Goal: Complete application form: Complete application form

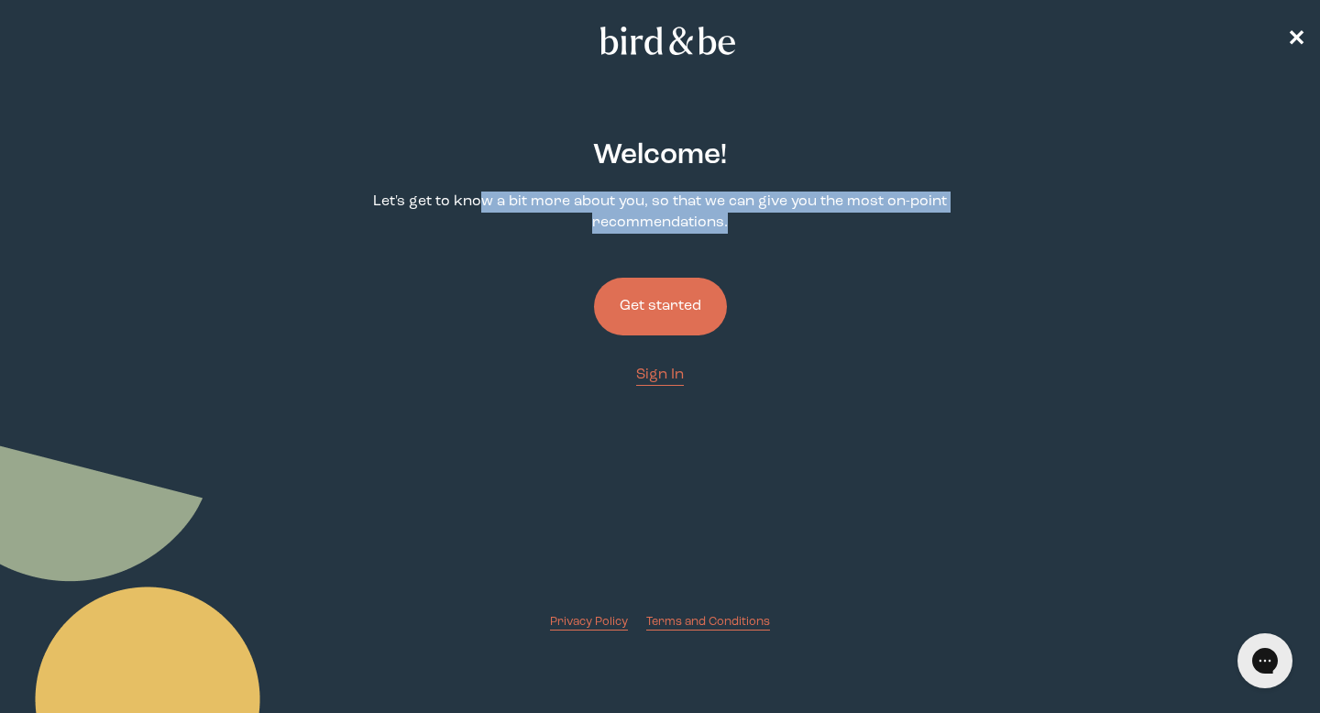
drag, startPoint x: 675, startPoint y: 201, endPoint x: 878, endPoint y: 225, distance: 203.9
click at [883, 219] on p "Let's get to know a bit more about you, so that we can give you the most on-poi…" at bounding box center [660, 213] width 631 height 42
drag, startPoint x: 970, startPoint y: 307, endPoint x: 812, endPoint y: 329, distance: 159.2
click at [970, 307] on div "Welcome ! Let's get to know a bit more about you, so that we can give you the m…" at bounding box center [660, 371] width 631 height 520
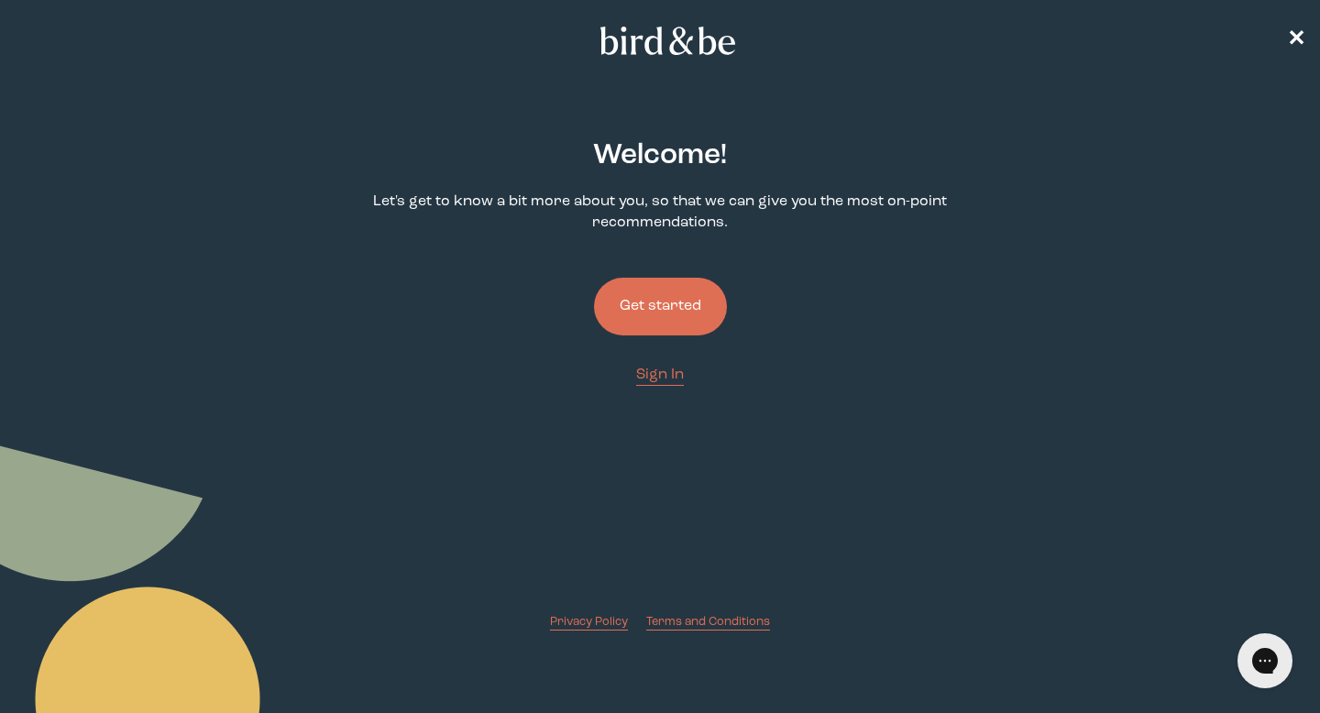
click at [664, 313] on button "Get started" at bounding box center [660, 307] width 133 height 58
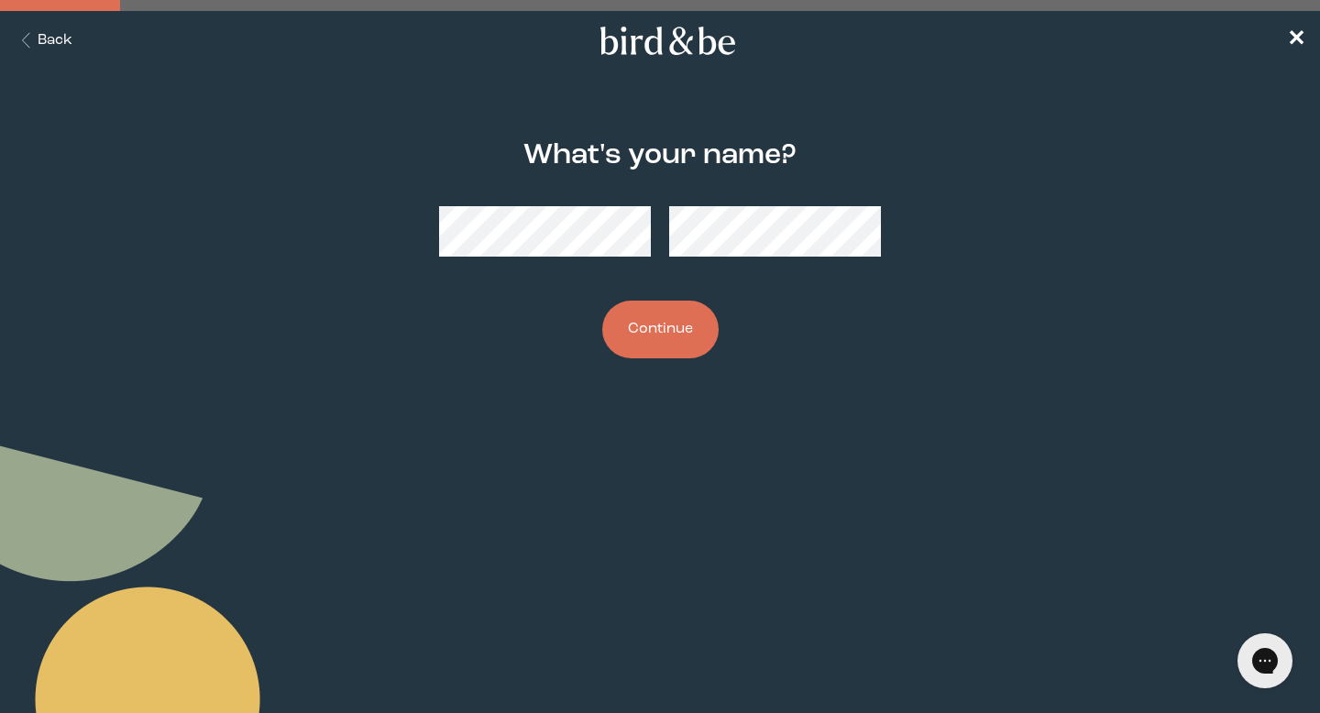
click at [249, 277] on main "What's your name? Continue" at bounding box center [660, 249] width 1320 height 307
click at [672, 333] on button "Continue" at bounding box center [660, 330] width 116 height 58
click at [649, 335] on button "Continue" at bounding box center [660, 330] width 116 height 58
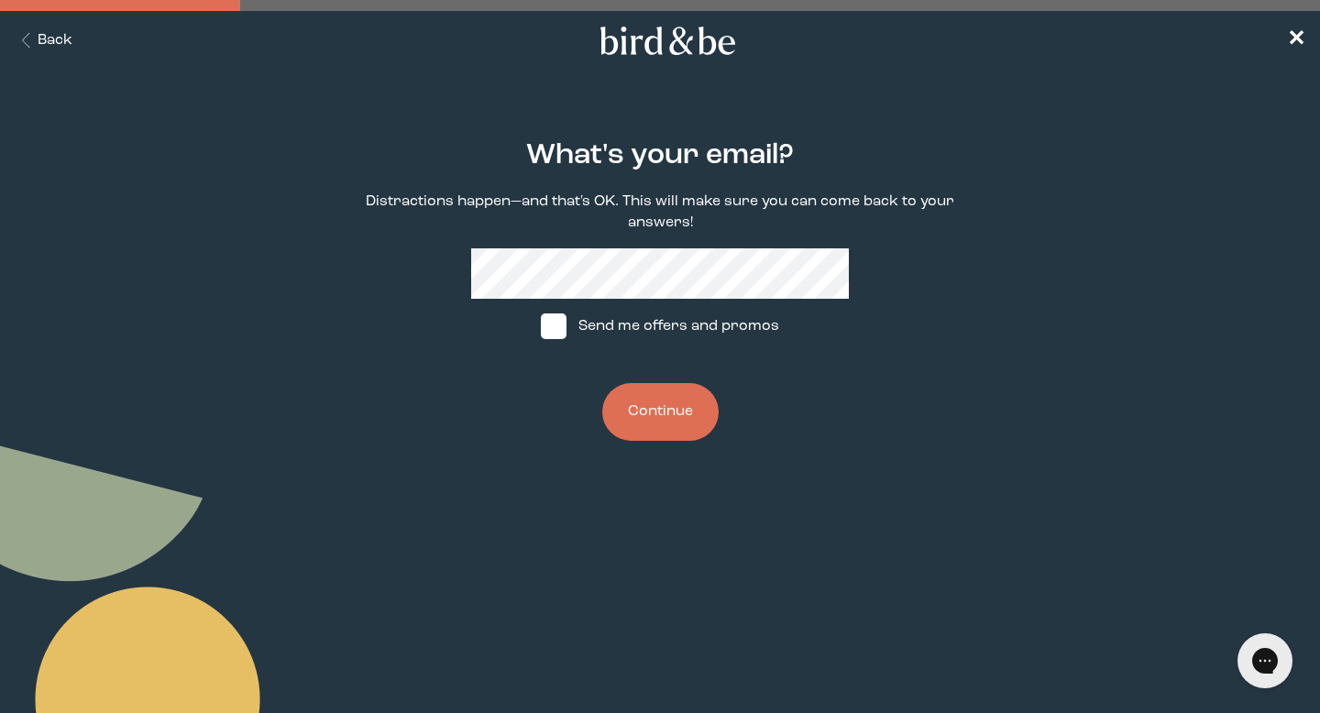
click at [314, 278] on main "What's your email? Distractions happen—and that's OK. This will make sure you c…" at bounding box center [660, 290] width 1320 height 389
click at [27, 36] on icon "Back Button" at bounding box center [26, 41] width 23 height 16
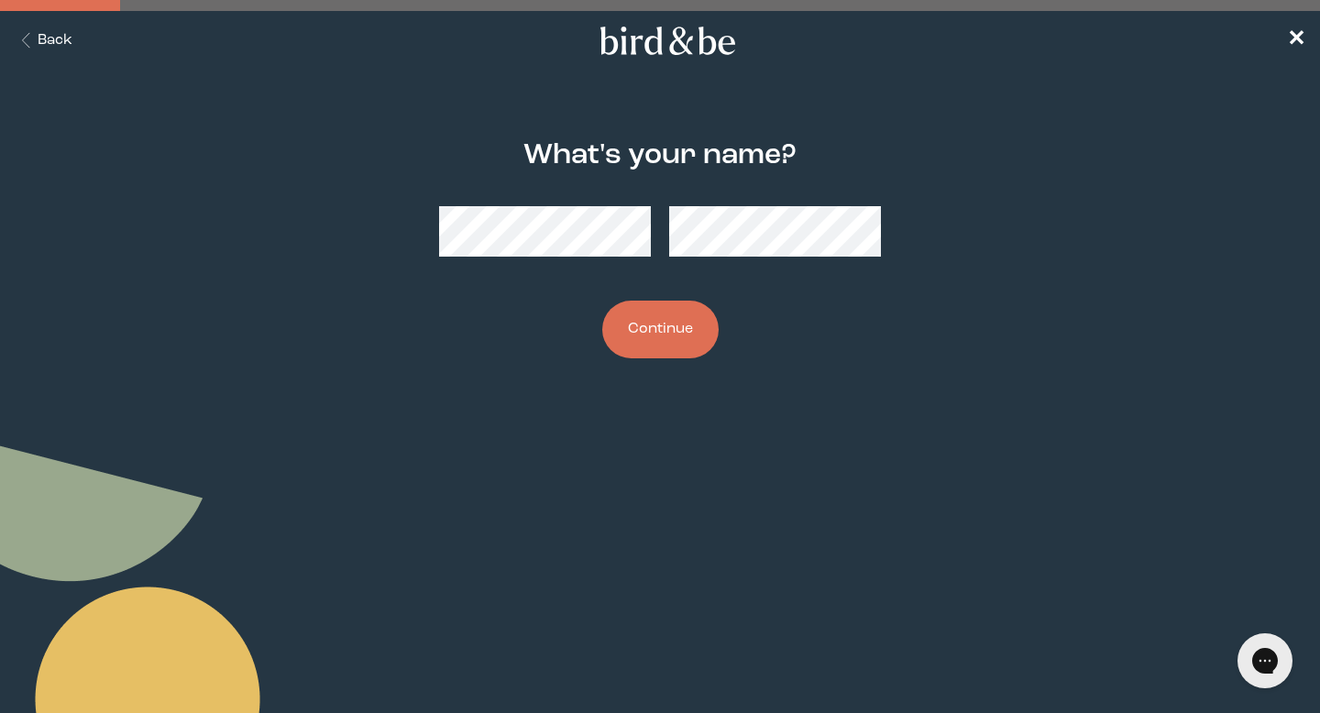
click at [27, 36] on icon "Back Button" at bounding box center [26, 41] width 23 height 16
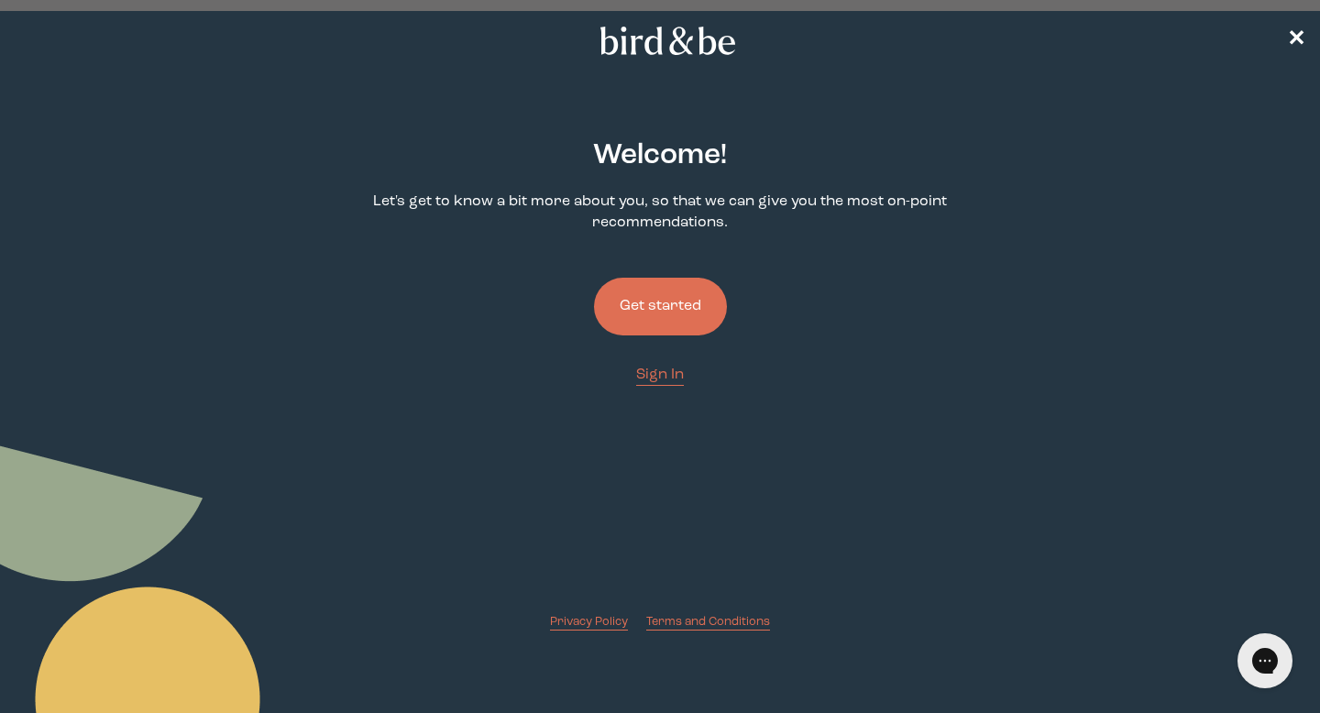
click at [661, 309] on button "Get started" at bounding box center [660, 307] width 133 height 58
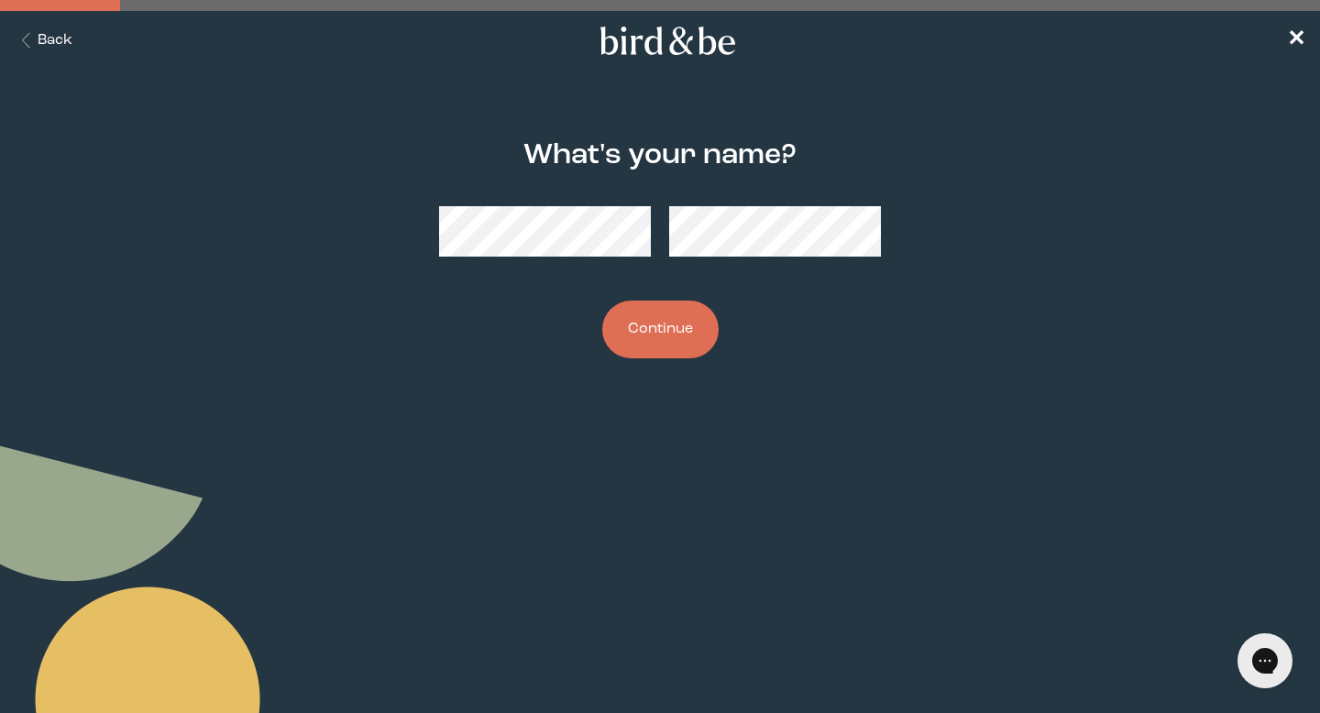
click at [697, 320] on button "Continue" at bounding box center [660, 330] width 116 height 58
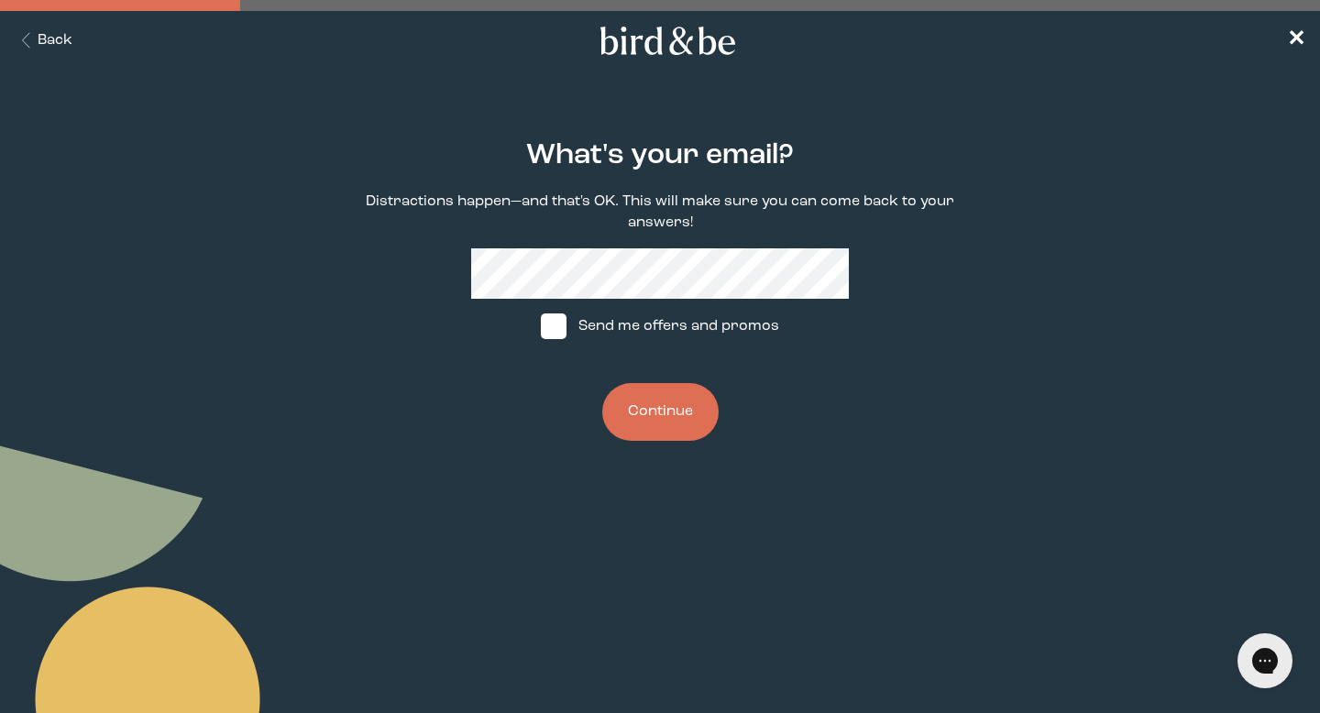
click at [673, 421] on button "Continue" at bounding box center [660, 412] width 116 height 58
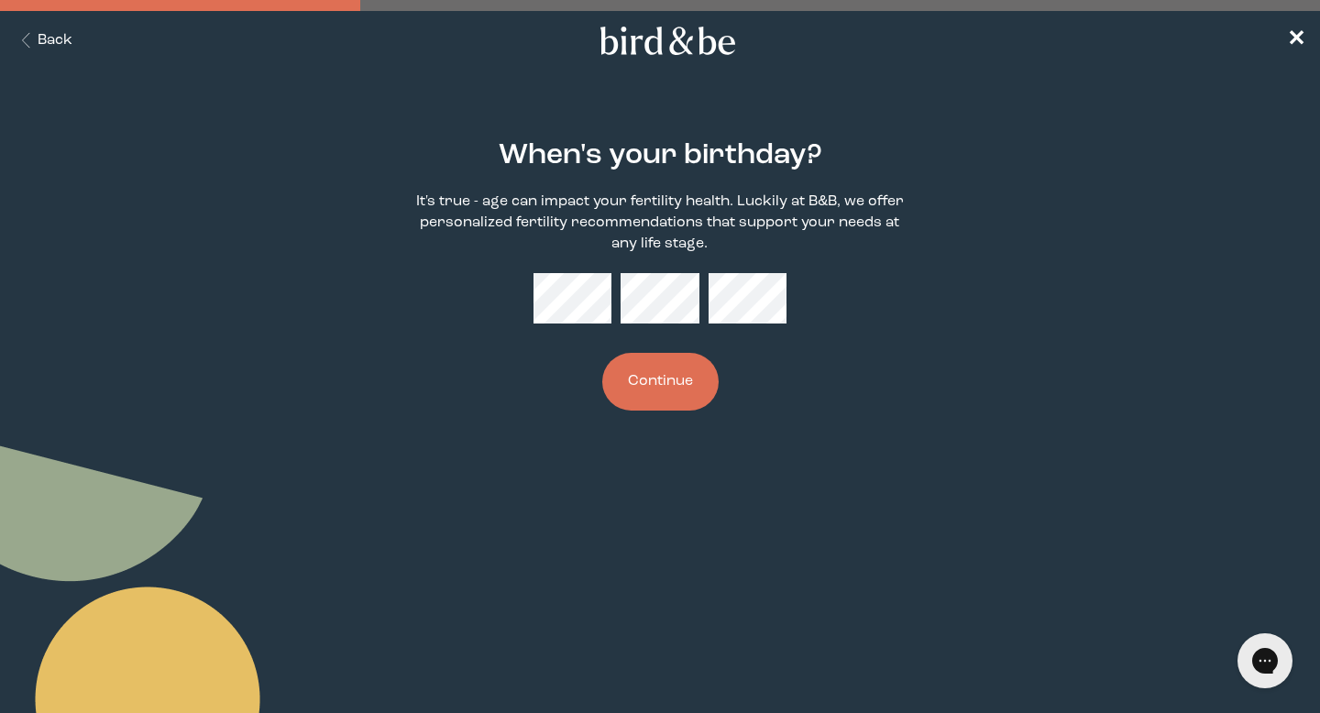
click at [661, 391] on button "Continue" at bounding box center [660, 382] width 116 height 58
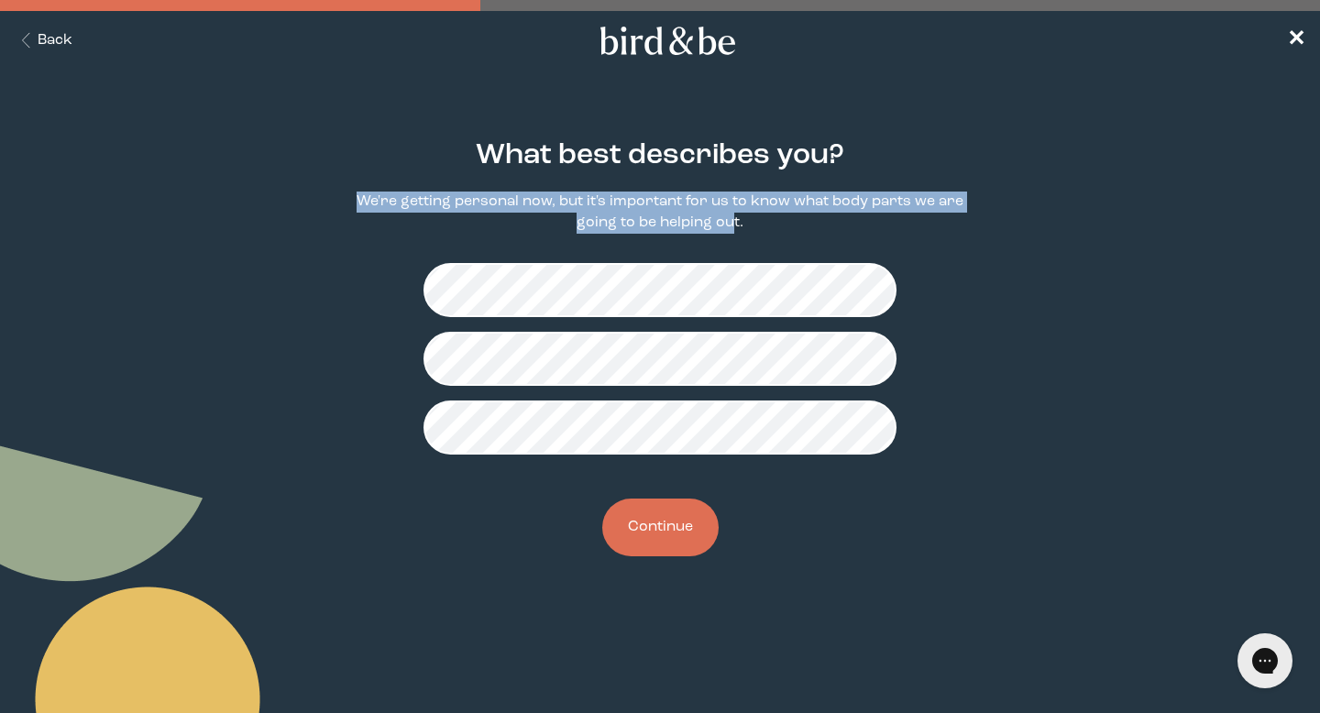
drag, startPoint x: 432, startPoint y: 199, endPoint x: 729, endPoint y: 220, distance: 297.7
click at [729, 220] on p "We're getting personal now, but it's important for us to know what body parts w…" at bounding box center [660, 213] width 631 height 42
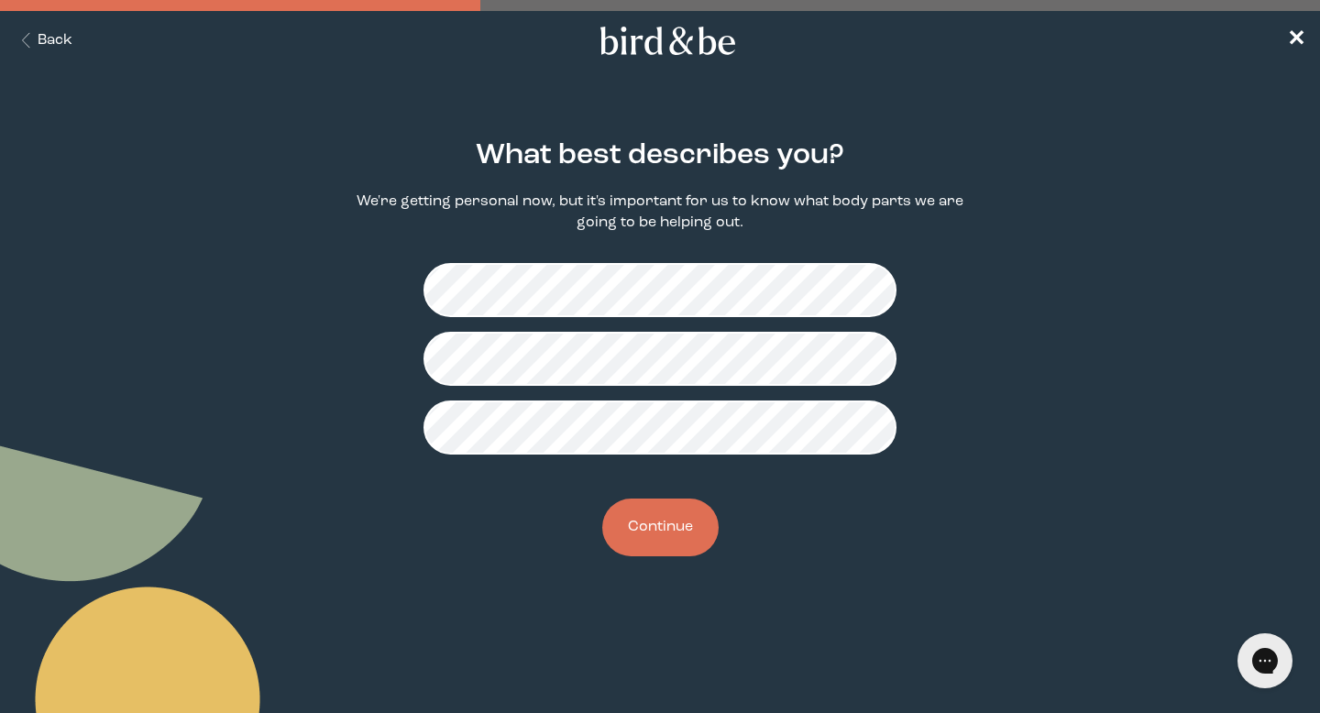
click at [1080, 299] on main "What best describes you? We're getting personal now, but it's important for us …" at bounding box center [660, 348] width 1320 height 505
click at [620, 527] on button "Continue" at bounding box center [660, 528] width 116 height 58
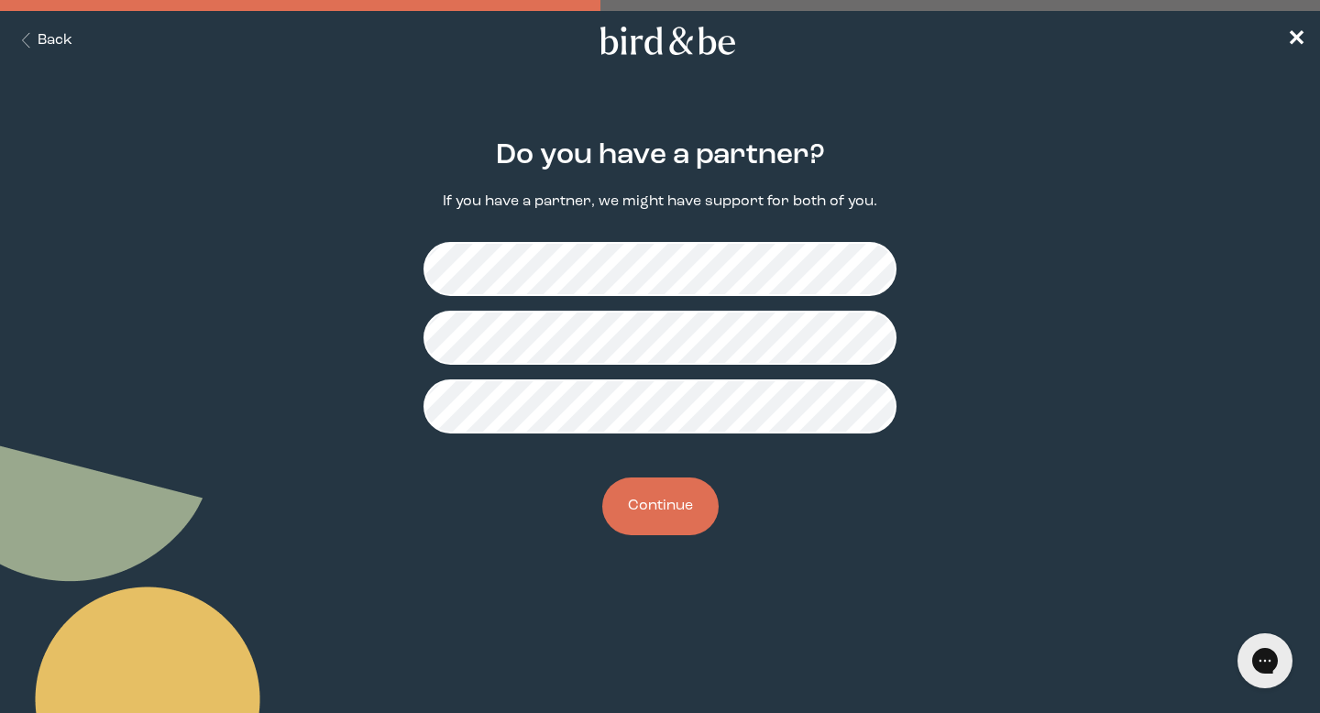
click at [664, 523] on button "Continue" at bounding box center [660, 506] width 116 height 58
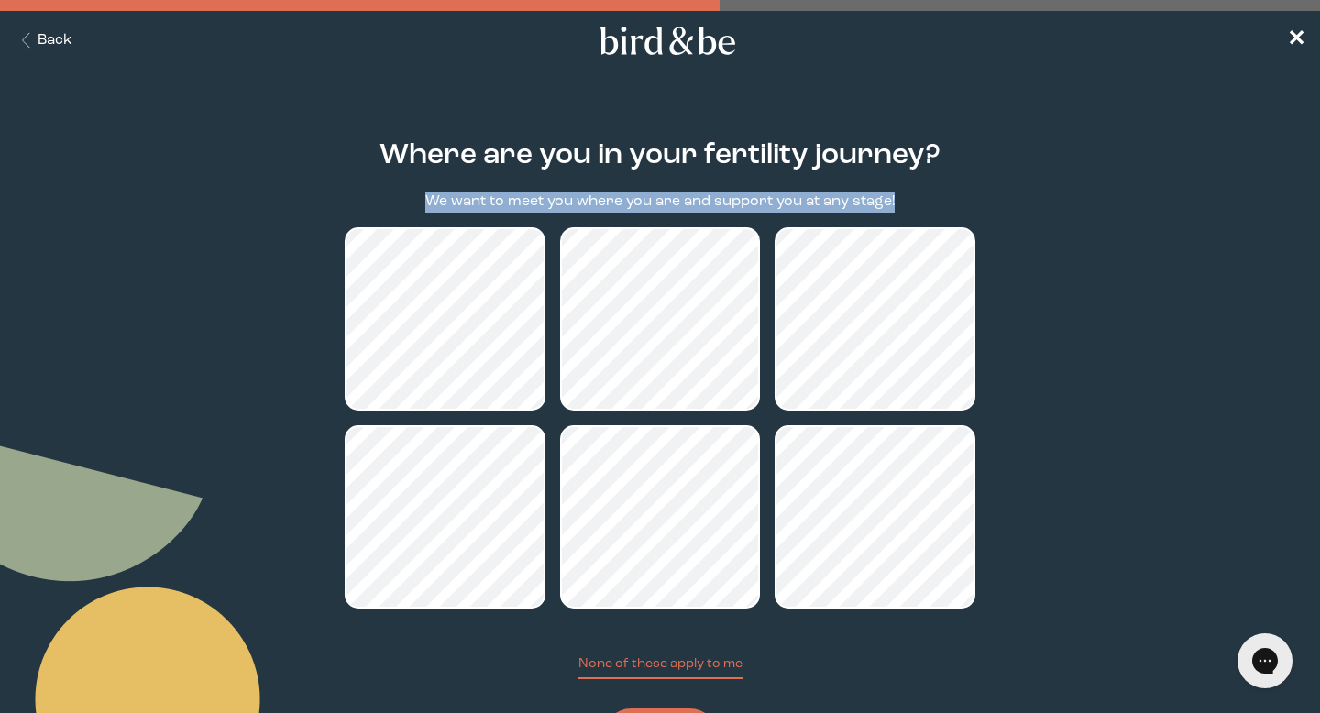
drag, startPoint x: 422, startPoint y: 202, endPoint x: 894, endPoint y: 198, distance: 472.0
click at [894, 198] on div "Where are you in your fertility journey? We want to meet you where you are and …" at bounding box center [660, 454] width 631 height 686
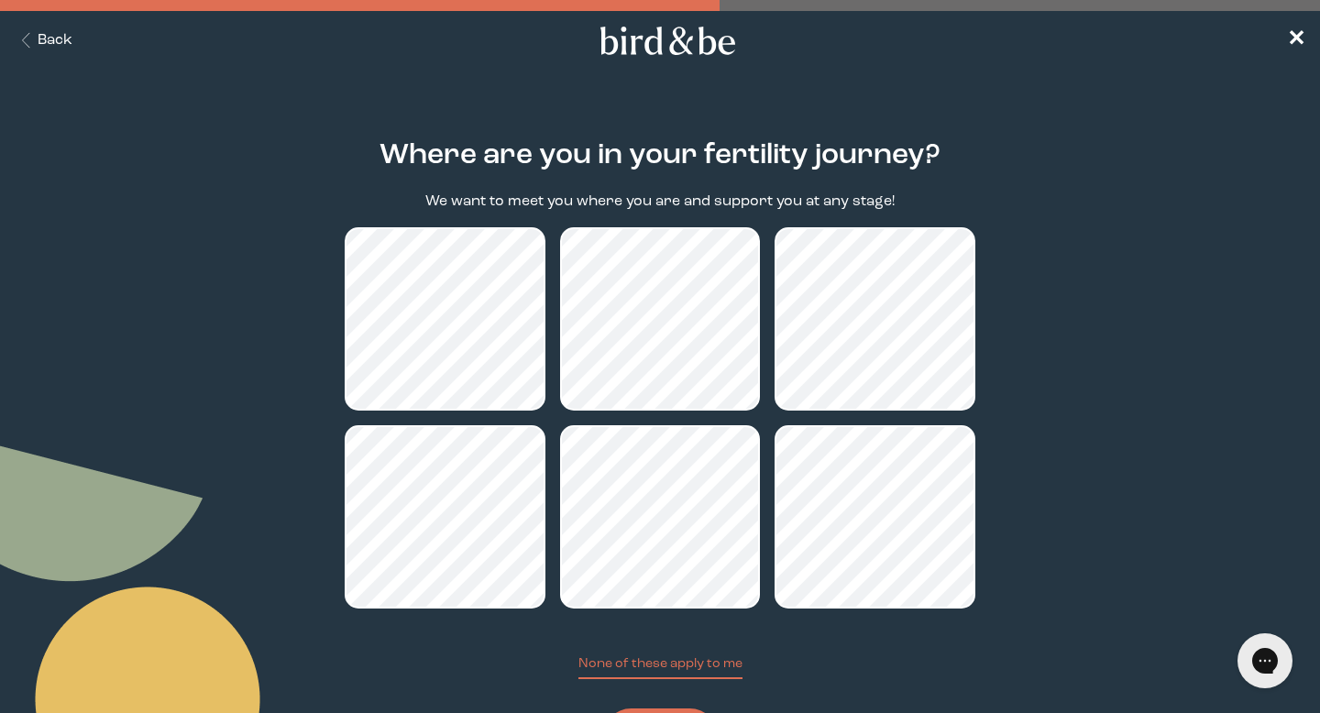
click at [1022, 292] on main "Where are you in your fertility journey? We want to meet you where you are and …" at bounding box center [660, 453] width 1320 height 715
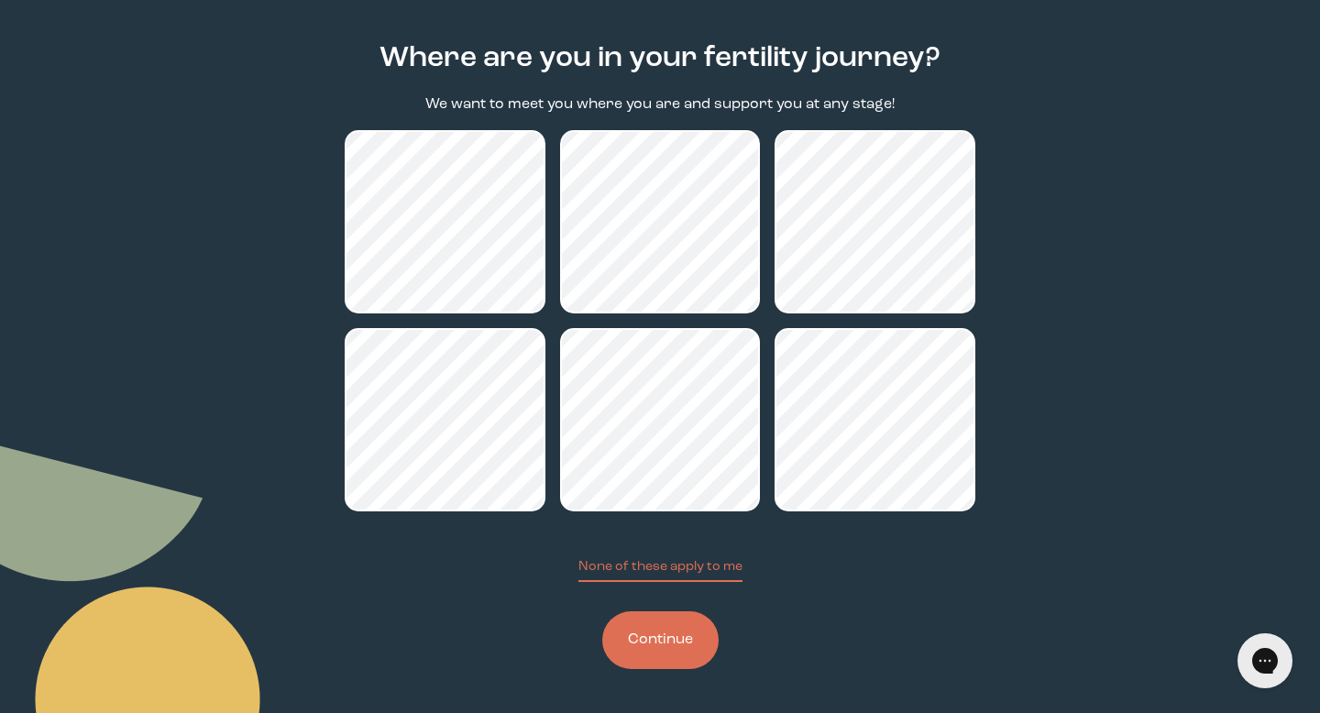
scroll to position [98, 0]
click at [681, 566] on button "None of these apply to me" at bounding box center [660, 569] width 164 height 25
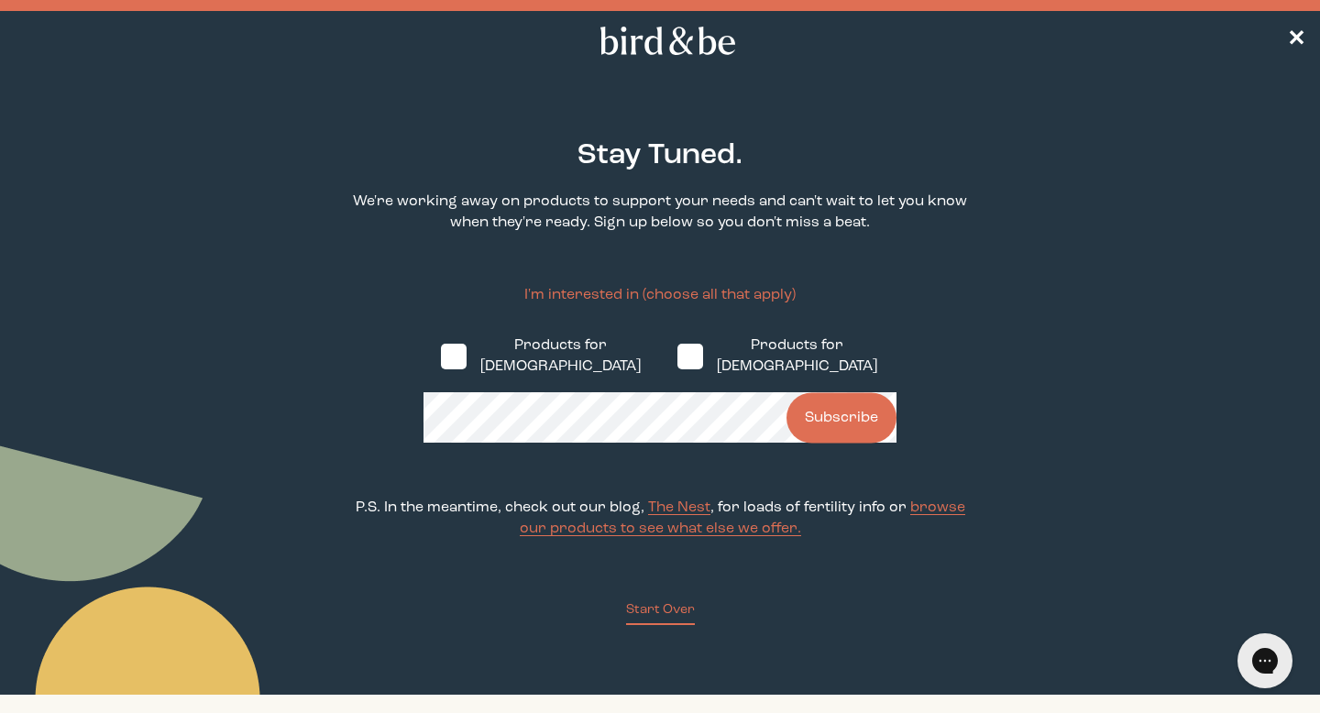
click at [451, 353] on span at bounding box center [454, 357] width 26 height 26
click at [441, 356] on input "Products for [DEMOGRAPHIC_DATA]" at bounding box center [440, 356] width 1 height 1
checkbox input "true"
click at [675, 607] on button "Start Over" at bounding box center [660, 612] width 69 height 25
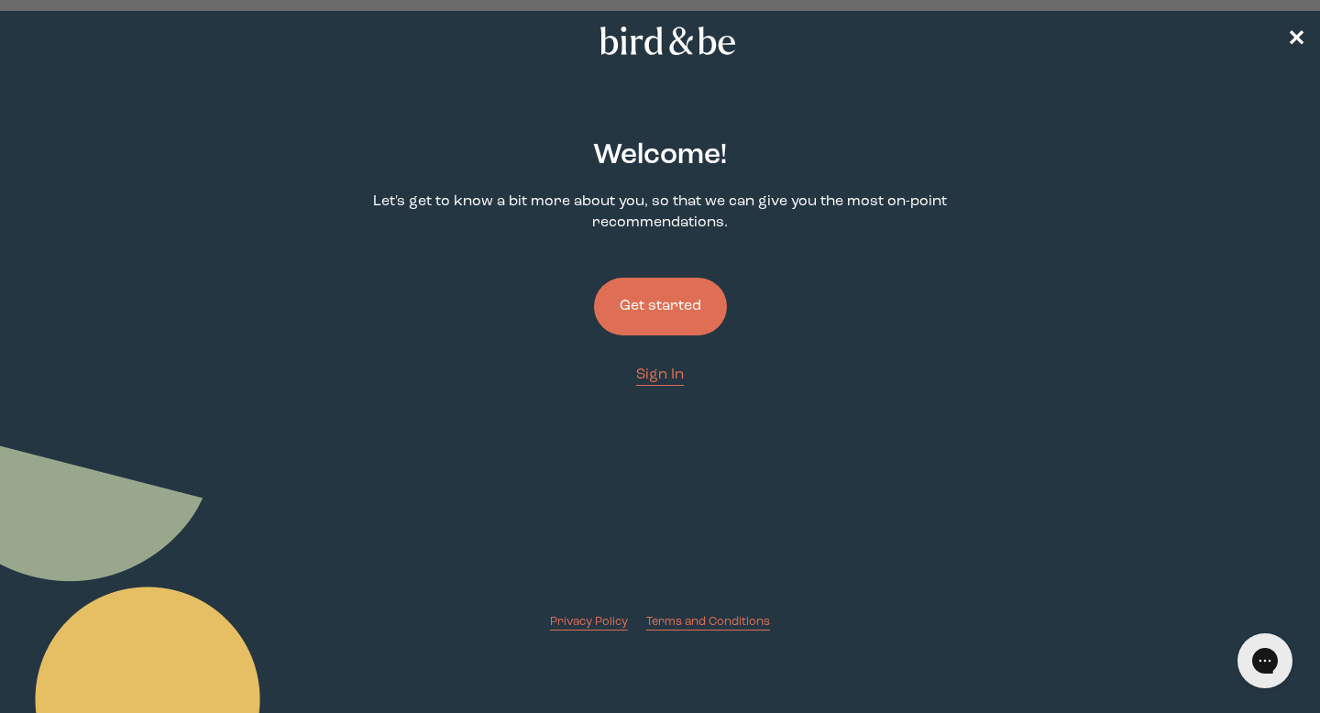
click at [670, 310] on button "Get started" at bounding box center [660, 307] width 133 height 58
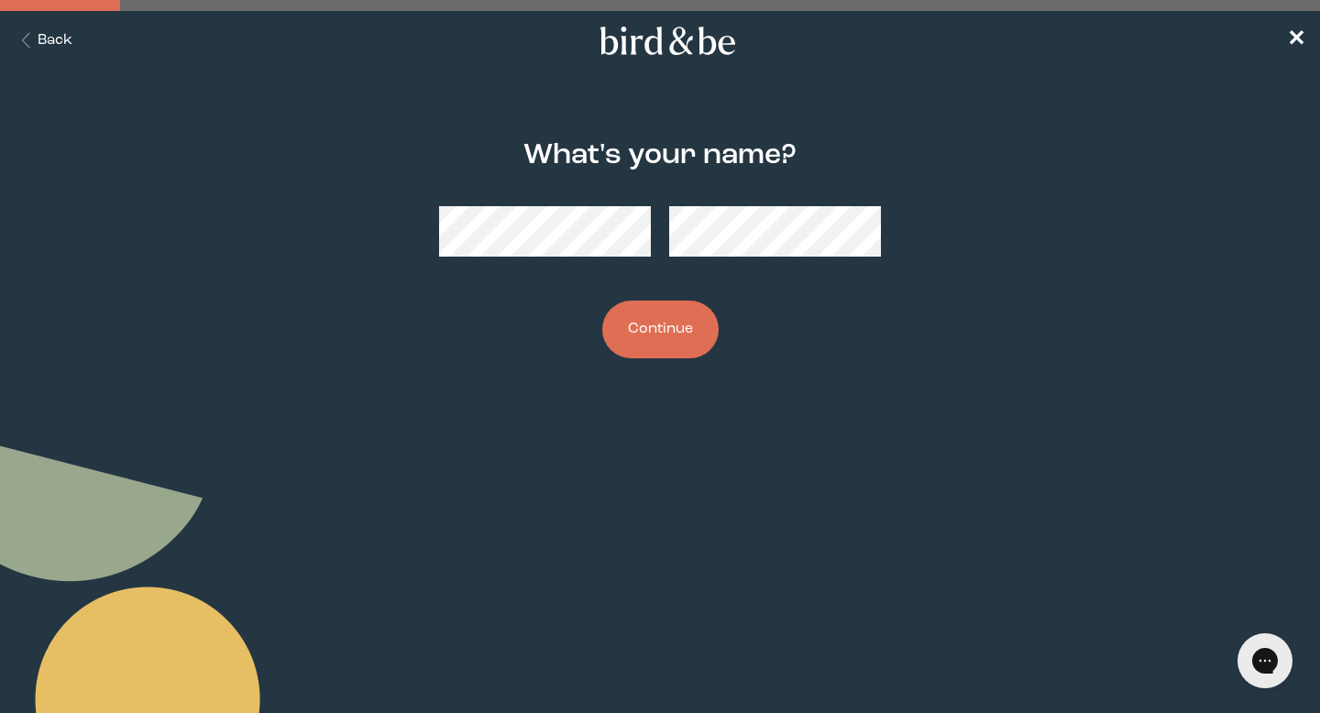
click at [642, 345] on button "Continue" at bounding box center [660, 330] width 116 height 58
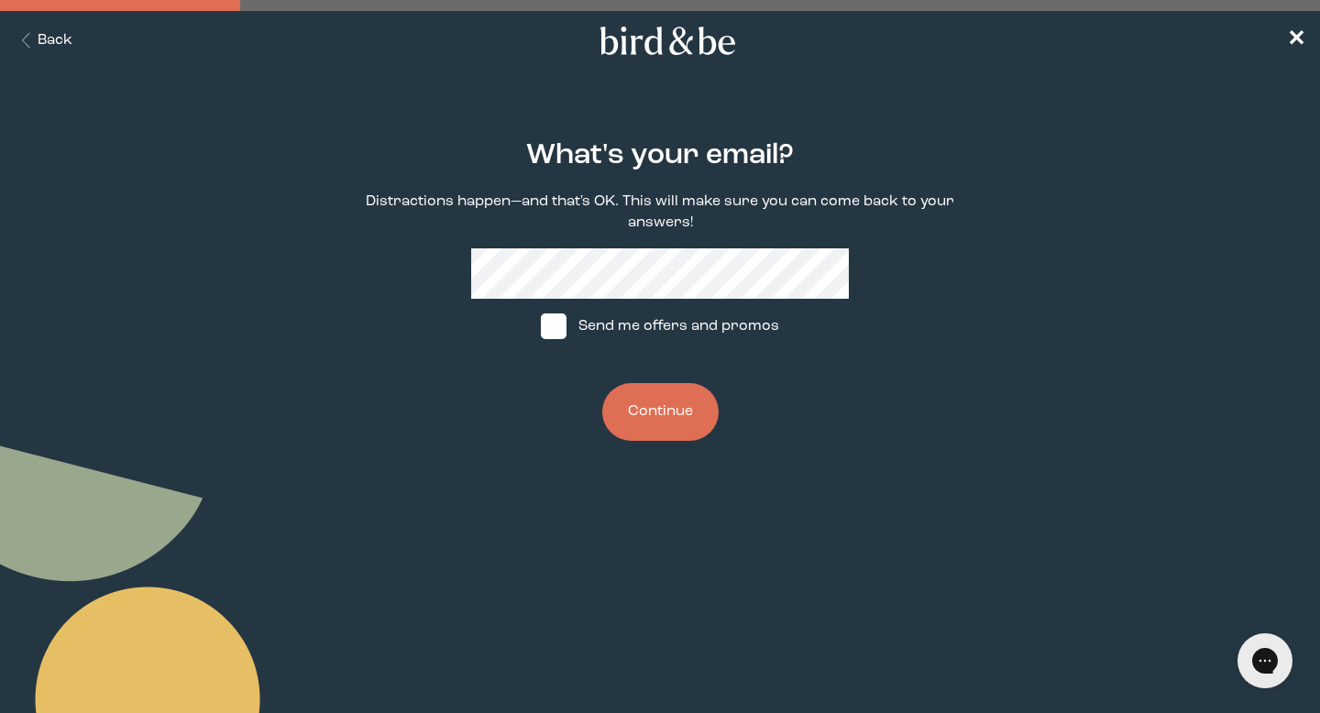
click at [643, 423] on button "Continue" at bounding box center [660, 412] width 116 height 58
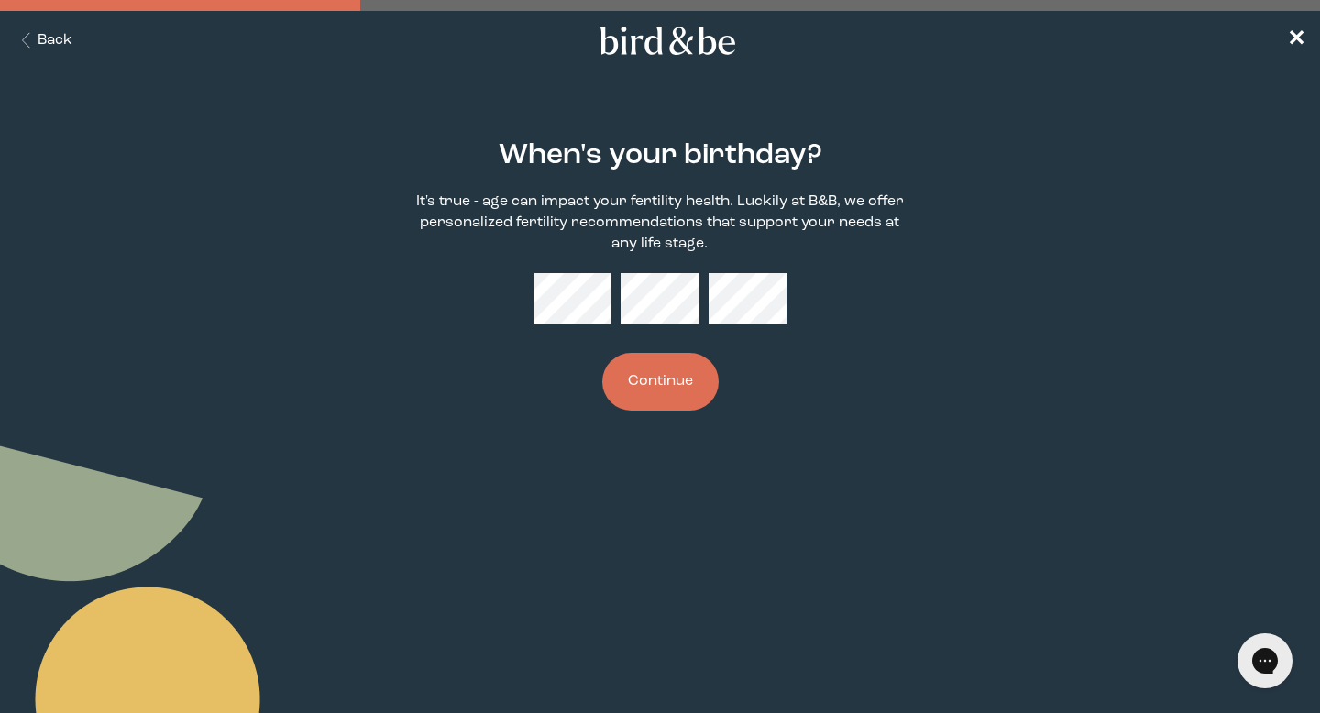
click at [664, 404] on button "Continue" at bounding box center [660, 382] width 116 height 58
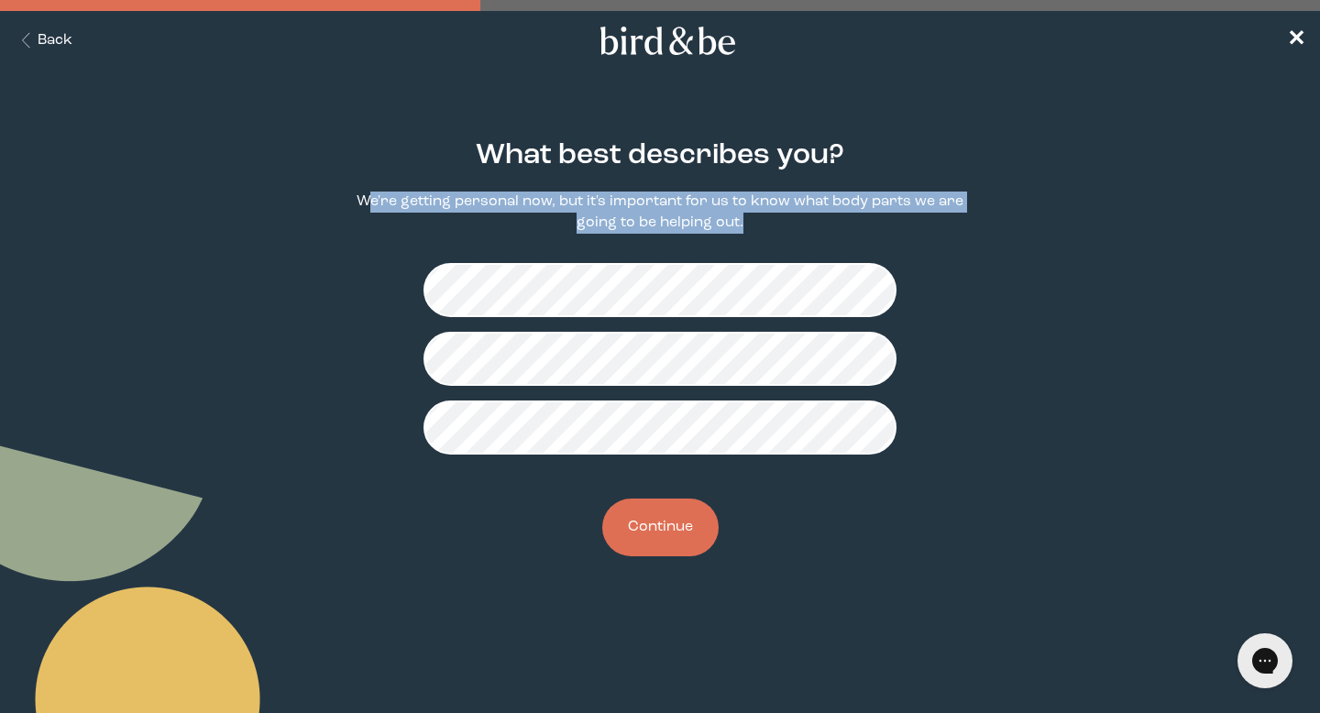
drag, startPoint x: 396, startPoint y: 203, endPoint x: 792, endPoint y: 222, distance: 396.4
click at [775, 221] on p "We're getting personal now, but it's important for us to know what body parts w…" at bounding box center [660, 213] width 631 height 42
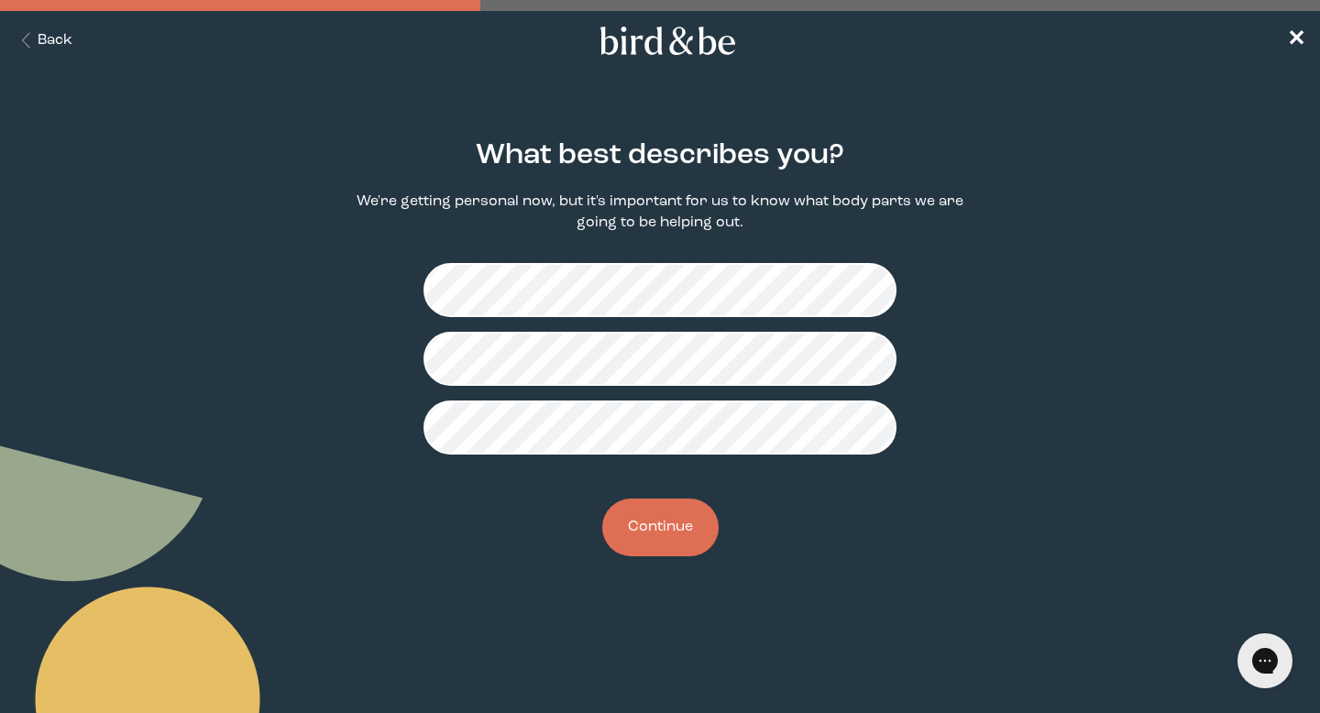
click at [1151, 389] on main "What best describes you? We're getting personal now, but it's important for us …" at bounding box center [660, 348] width 1320 height 505
click at [670, 514] on button "Continue" at bounding box center [660, 528] width 116 height 58
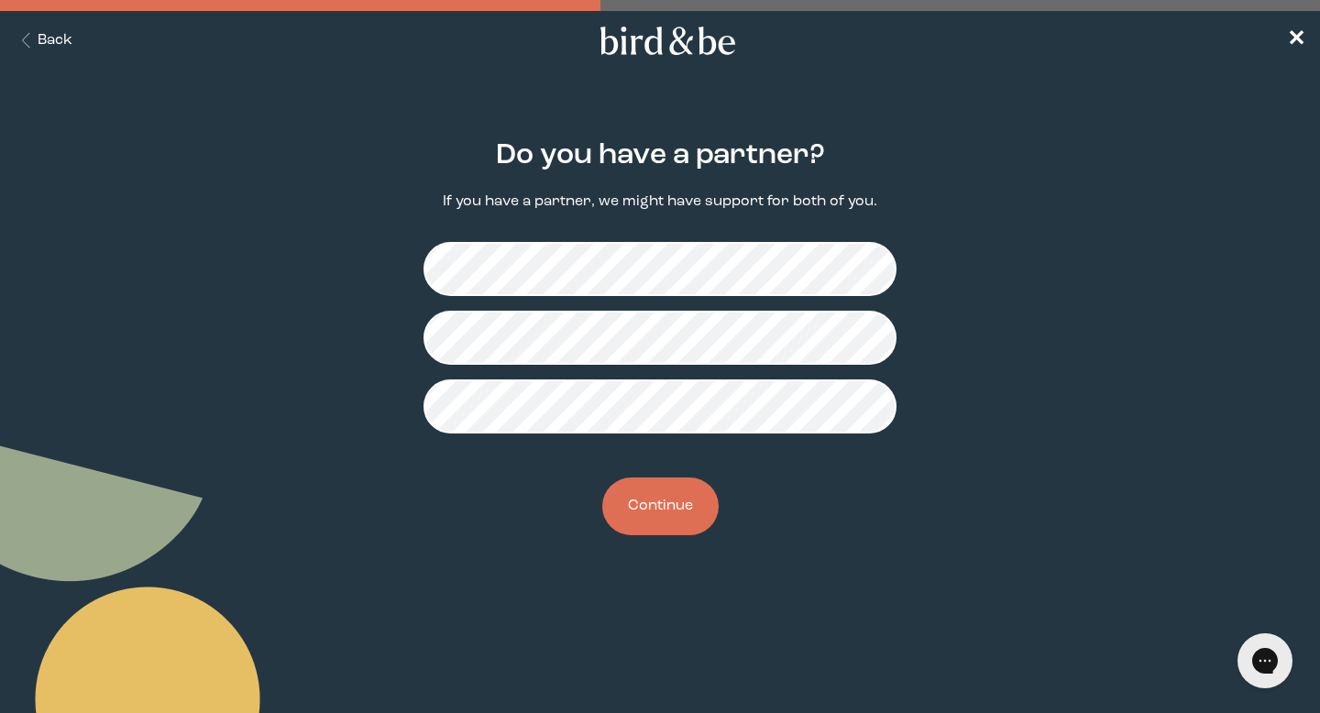
click at [670, 514] on button "Continue" at bounding box center [660, 506] width 116 height 58
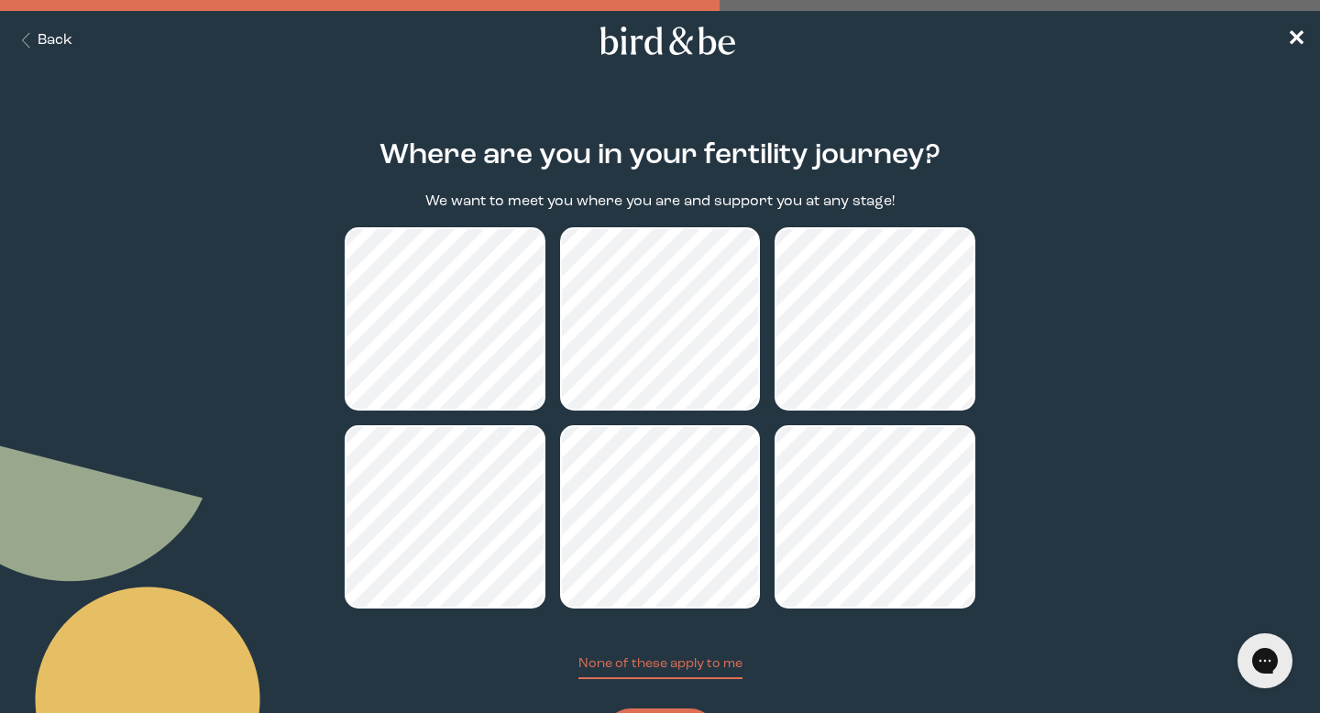
scroll to position [98, 0]
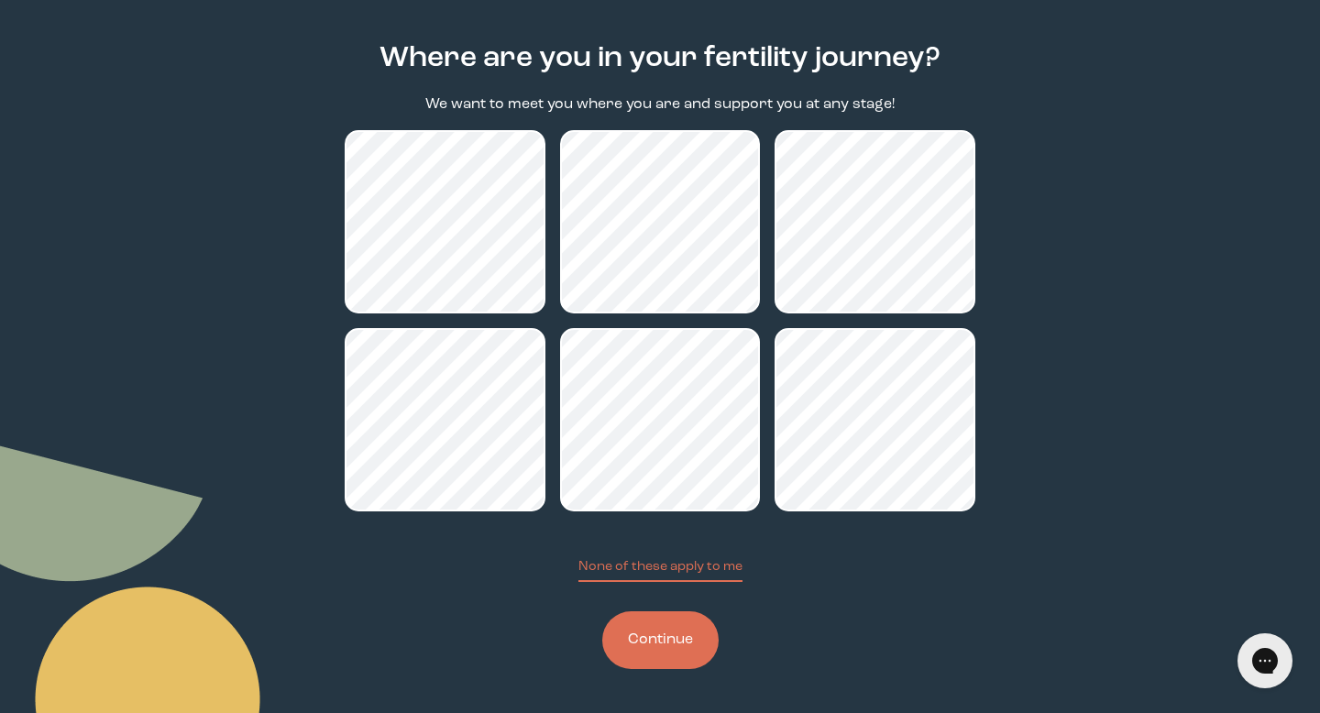
click at [657, 644] on button "Continue" at bounding box center [660, 640] width 116 height 58
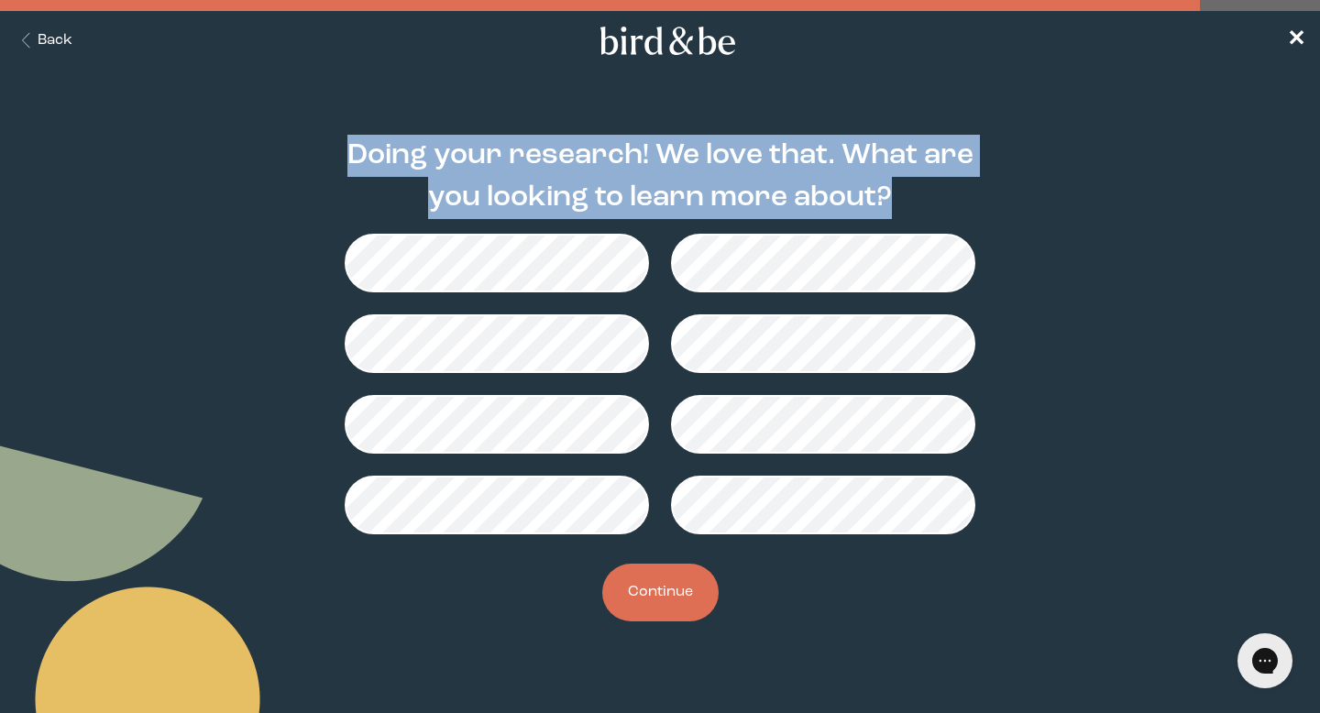
drag, startPoint x: 356, startPoint y: 158, endPoint x: 897, endPoint y: 221, distance: 545.3
click at [925, 199] on h2 "Doing your research! We love that. What are you looking to learn more about?" at bounding box center [660, 177] width 631 height 84
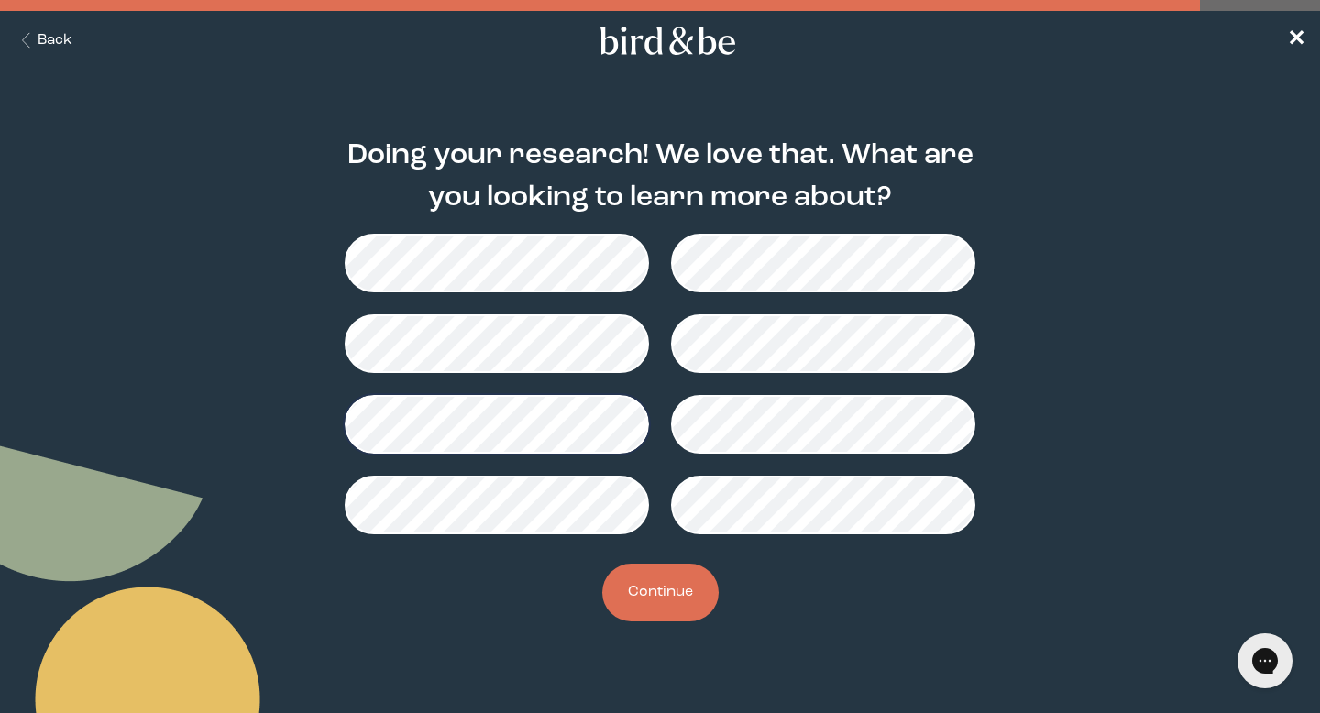
click at [680, 597] on button "Continue" at bounding box center [660, 593] width 116 height 58
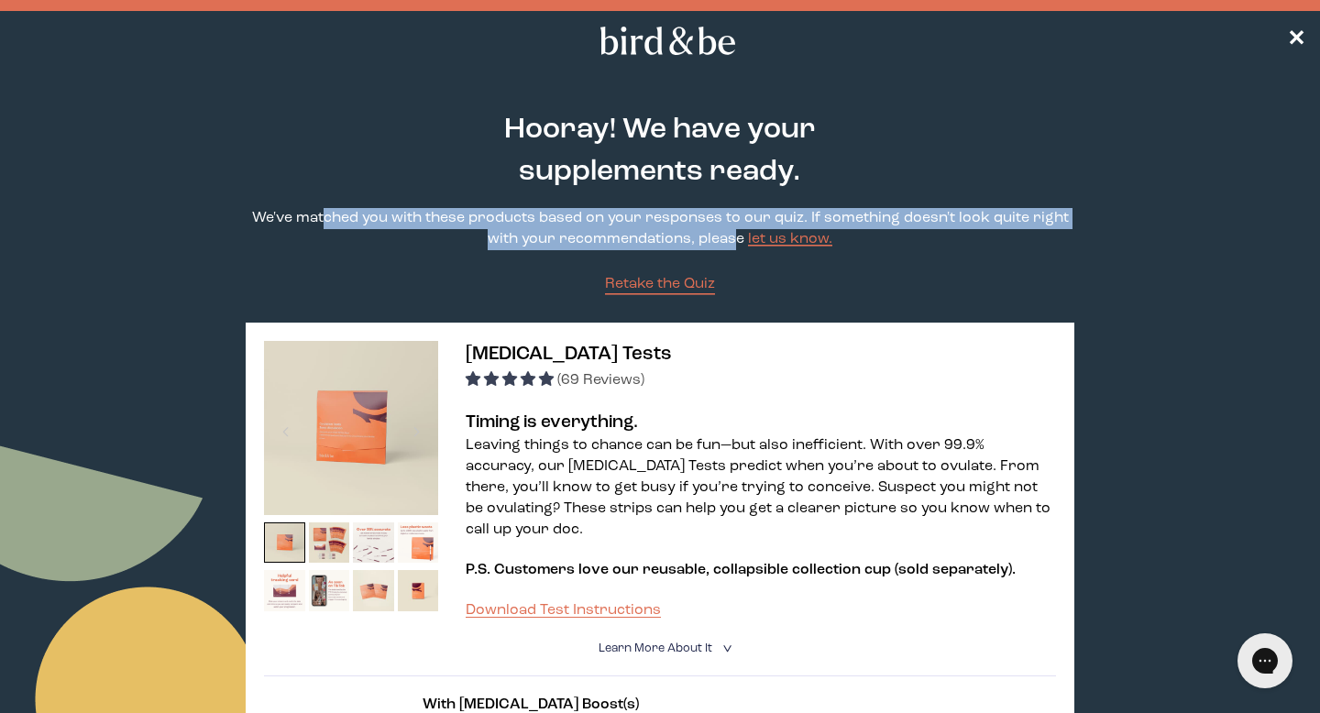
drag, startPoint x: 381, startPoint y: 217, endPoint x: 741, endPoint y: 241, distance: 361.0
click at [737, 236] on p "We've matched you with these products based on your responses to our quiz. If s…" at bounding box center [660, 229] width 828 height 42
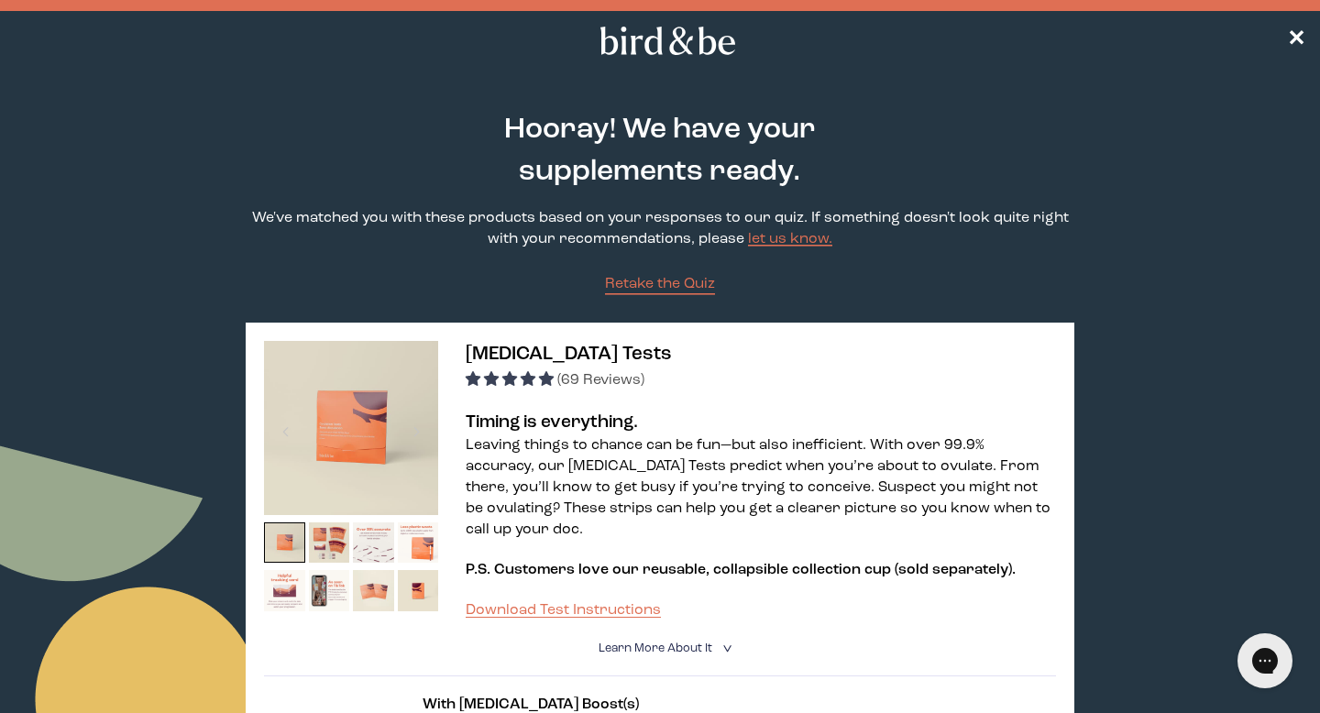
click at [660, 38] on use at bounding box center [667, 41] width 135 height 28
